Goal: Task Accomplishment & Management: Manage account settings

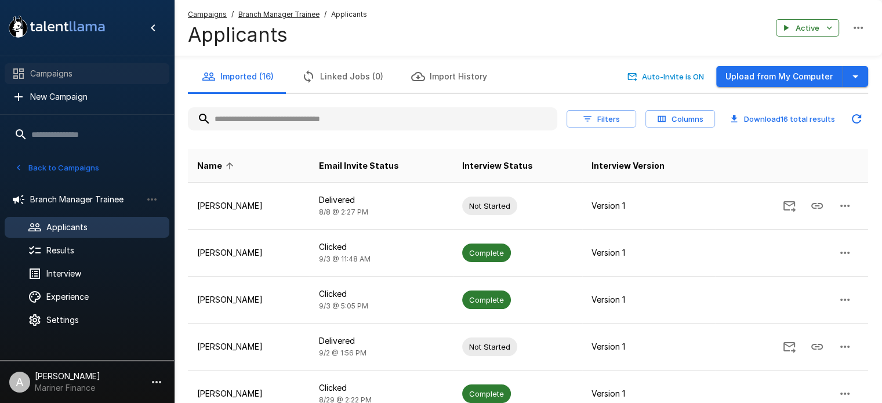
click at [59, 75] on span "Campaigns" at bounding box center [95, 74] width 130 height 12
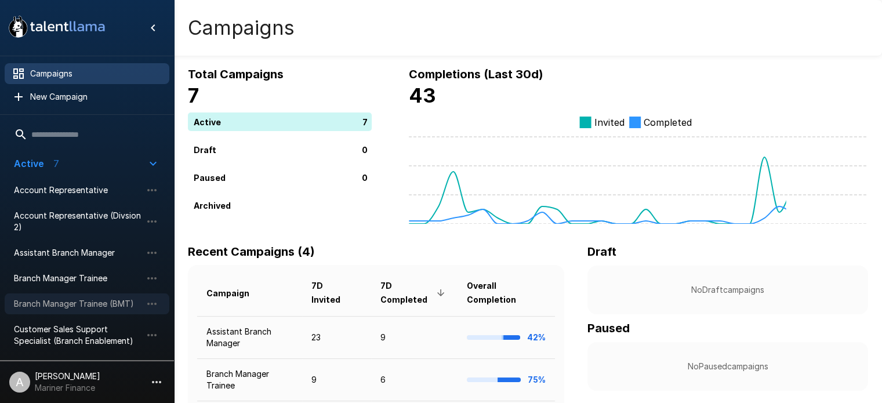
click at [86, 300] on span "Branch Manager Trainee (BMT)" at bounding box center [78, 304] width 128 height 12
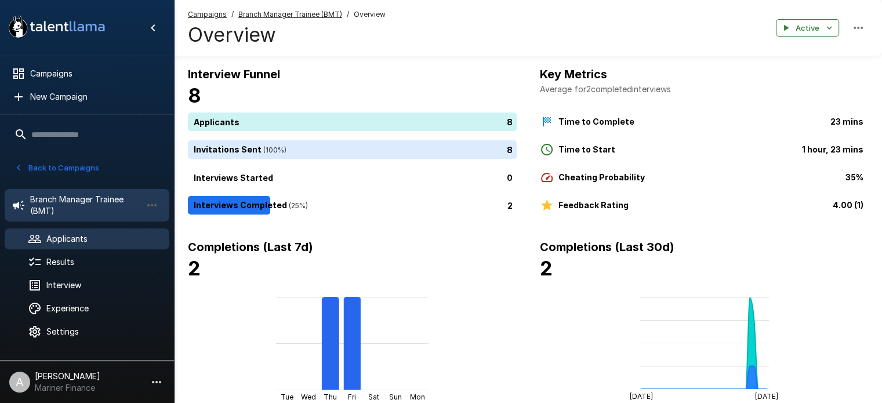
click at [60, 233] on span "Applicants" at bounding box center [103, 239] width 114 height 12
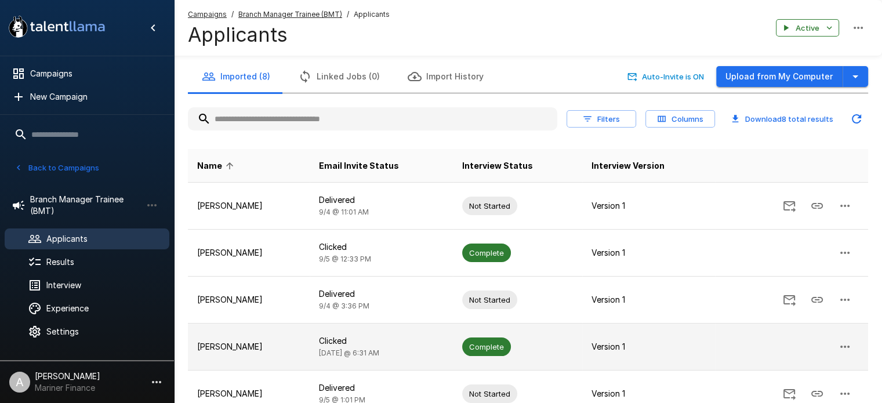
click at [233, 345] on p "[PERSON_NAME]" at bounding box center [248, 347] width 103 height 12
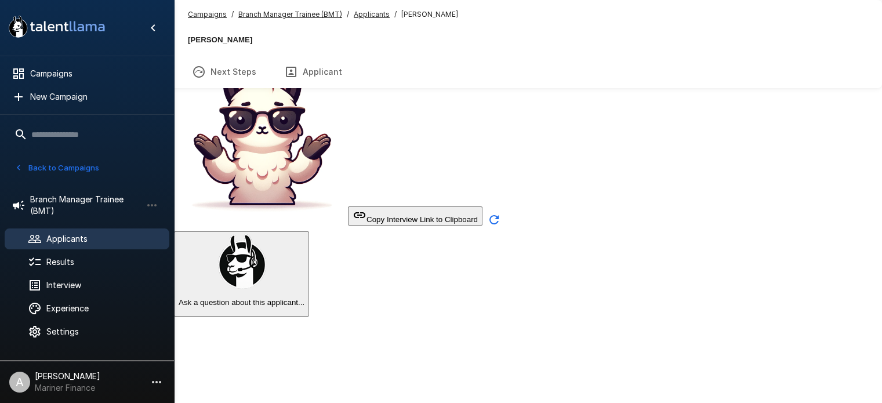
click at [178, 75] on button "Transcript" at bounding box center [134, 72] width 88 height 32
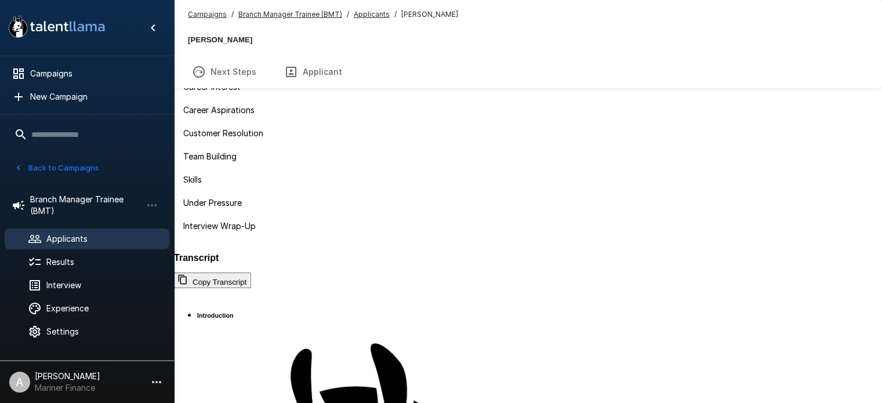
scroll to position [77, 0]
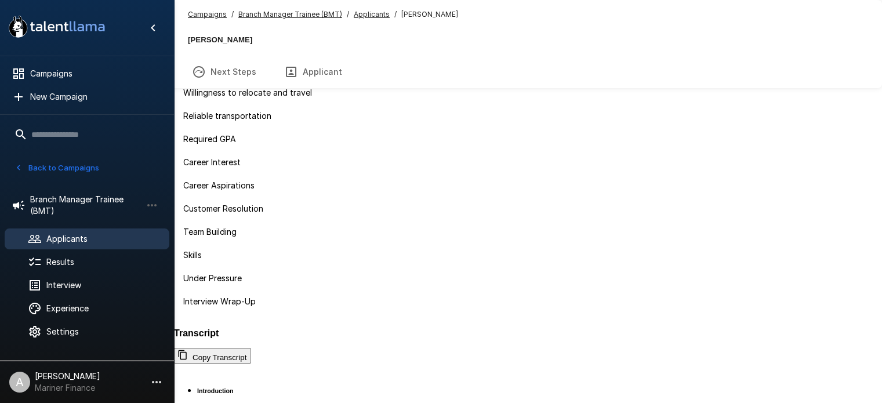
click at [90, 72] on button "Evaluation" at bounding box center [45, 72] width 90 height 32
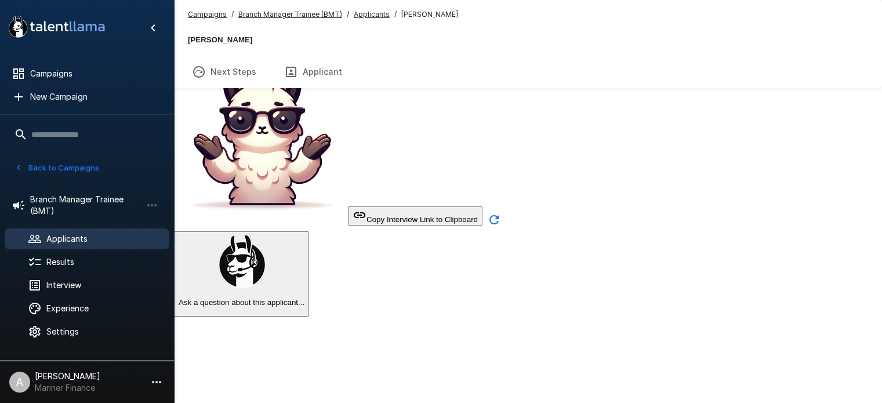
click at [178, 72] on button "Transcript" at bounding box center [134, 72] width 88 height 32
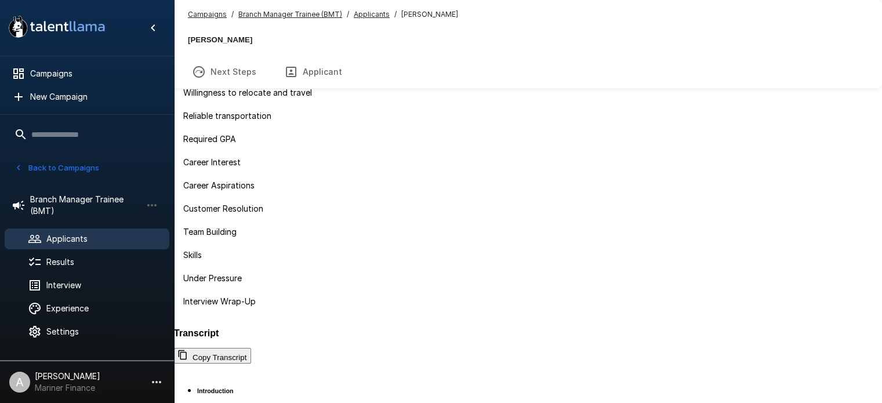
click at [365, 13] on u "Applicants" at bounding box center [372, 14] width 36 height 9
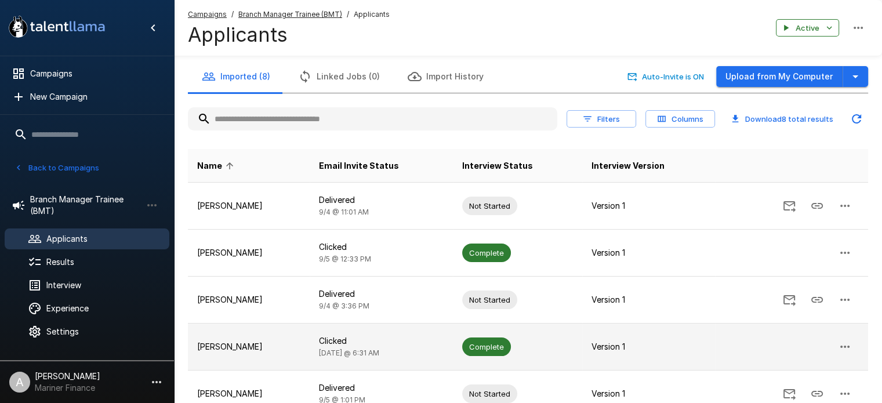
click at [233, 346] on p "[PERSON_NAME]" at bounding box center [248, 347] width 103 height 12
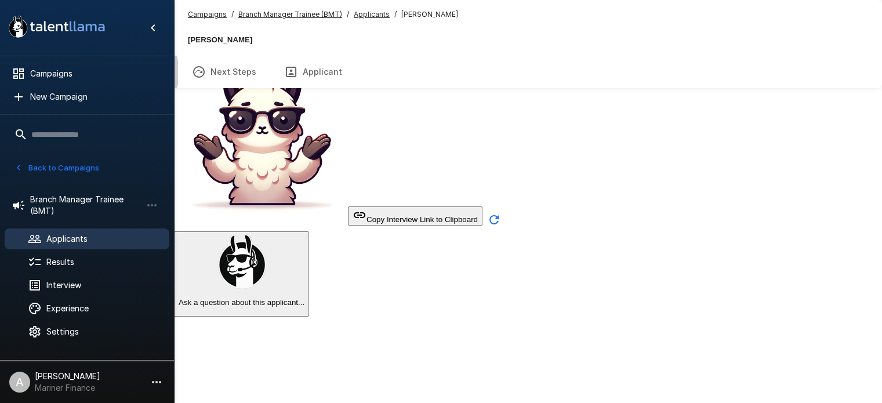
click at [178, 73] on button "Transcript" at bounding box center [134, 72] width 88 height 32
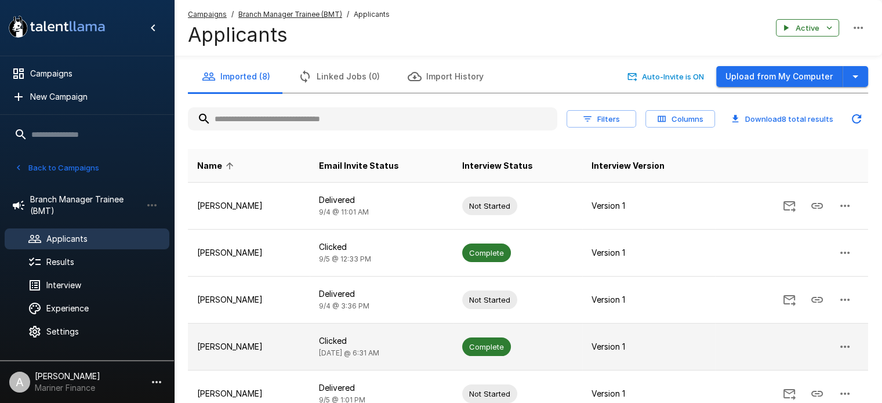
click at [241, 350] on p "[PERSON_NAME]" at bounding box center [248, 347] width 103 height 12
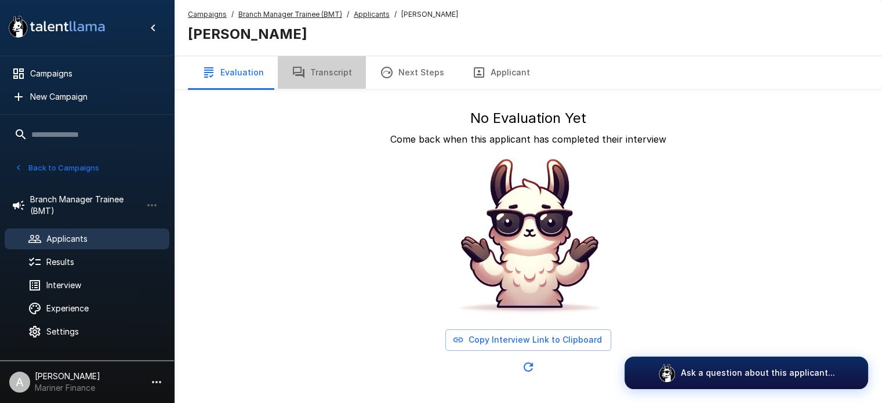
click at [330, 74] on button "Transcript" at bounding box center [322, 72] width 88 height 32
